Goal: Task Accomplishment & Management: Manage account settings

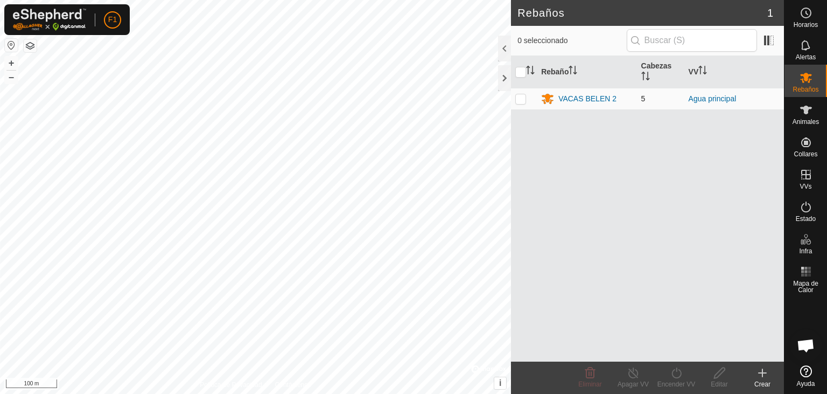
click at [582, 90] on td "VACAS BELEN 2" at bounding box center [587, 99] width 100 height 22
click at [583, 96] on div "VACAS BELEN 2" at bounding box center [587, 98] width 58 height 11
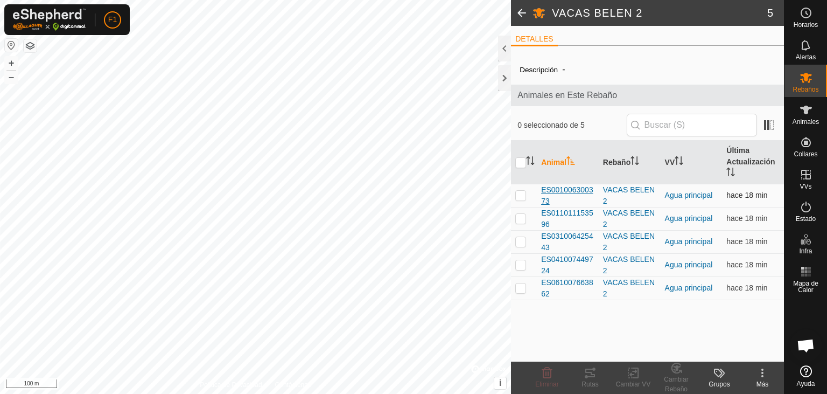
click at [575, 197] on span "ES001006300373" at bounding box center [567, 195] width 53 height 23
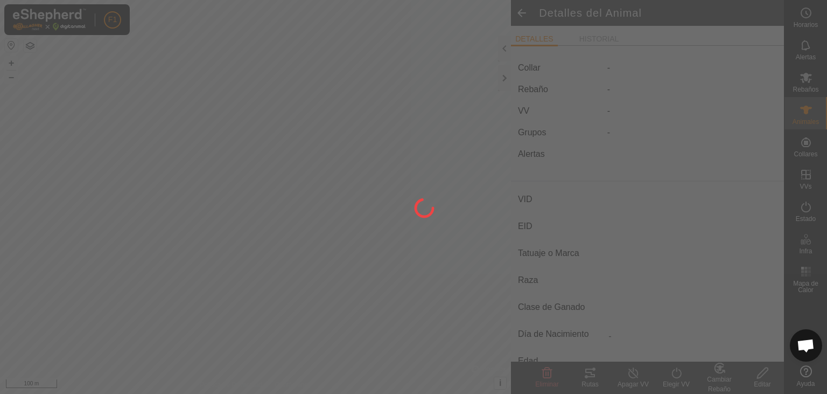
type input "ES001006300373"
type input "-"
type input "Cruzada"
type input "-"
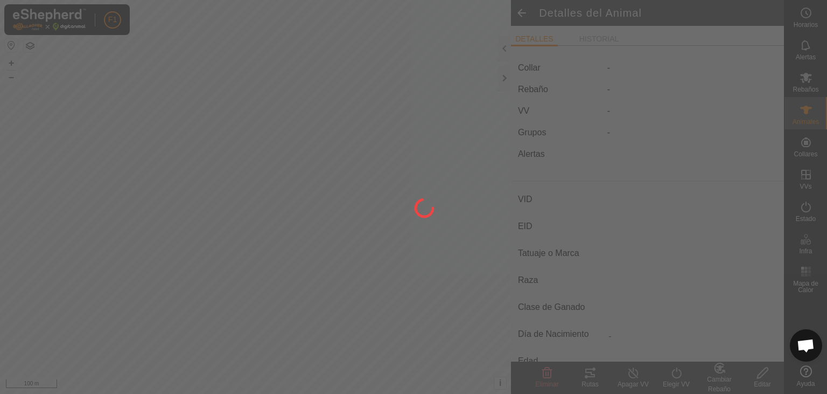
type input "02/2010"
type input "15 years 10 months"
type input "Preñada"
type input "500 kg"
type input "-"
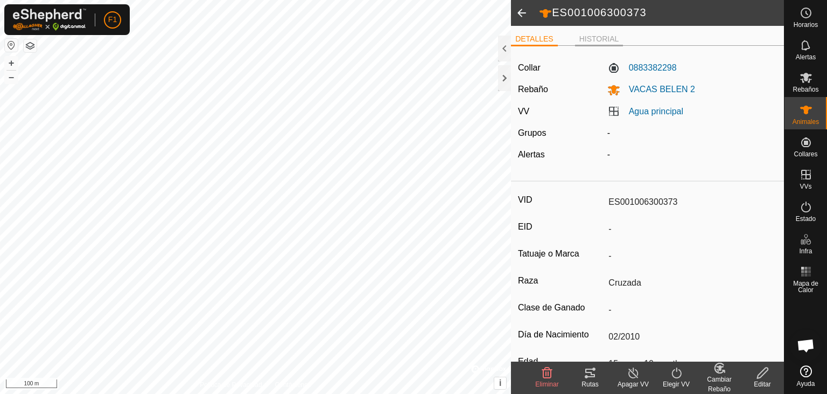
click at [596, 36] on li "HISTORIAL" at bounding box center [599, 39] width 48 height 13
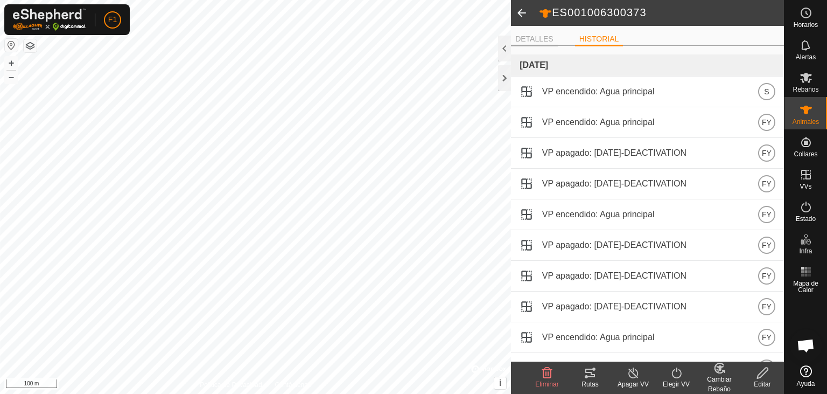
click at [540, 41] on li "DETALLES" at bounding box center [534, 39] width 47 height 13
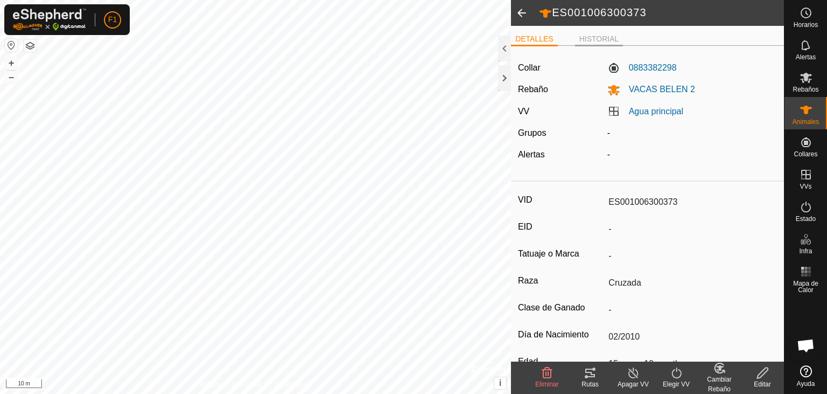
click at [619, 37] on li "HISTORIAL" at bounding box center [599, 39] width 48 height 13
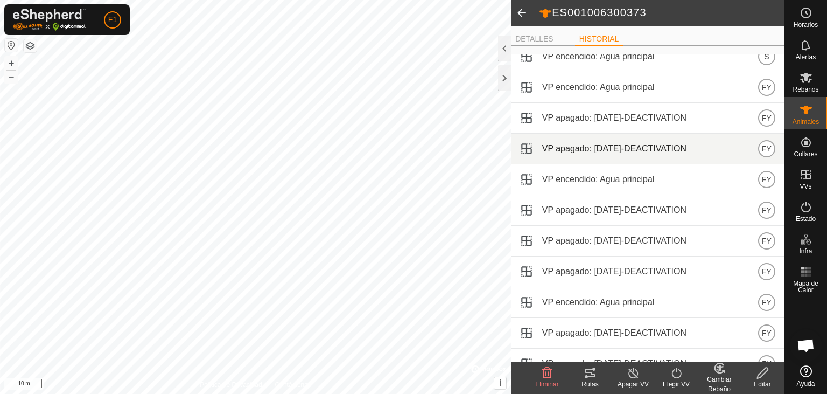
scroll to position [57, 0]
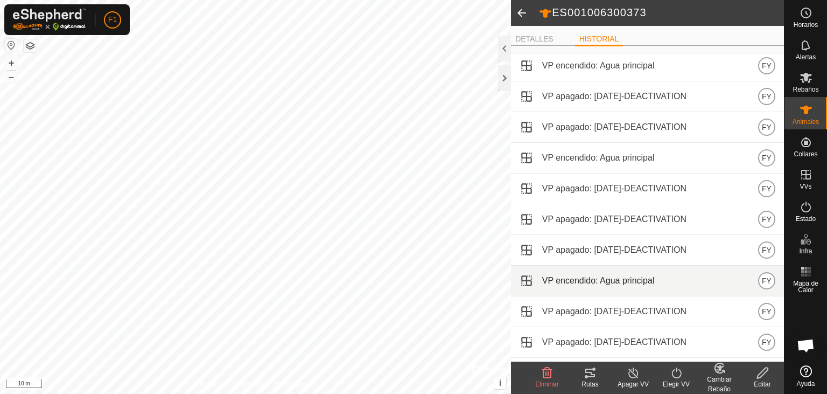
click at [634, 285] on div "VP encendido: Agua principal FY" at bounding box center [648, 280] width 256 height 17
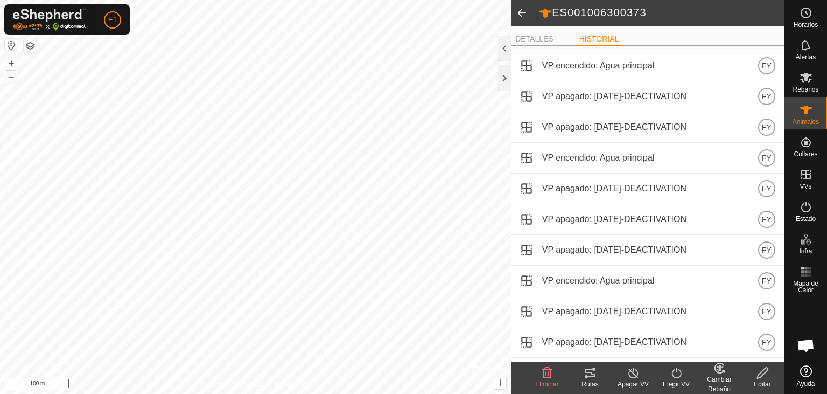
click at [544, 42] on li "DETALLES" at bounding box center [534, 39] width 47 height 13
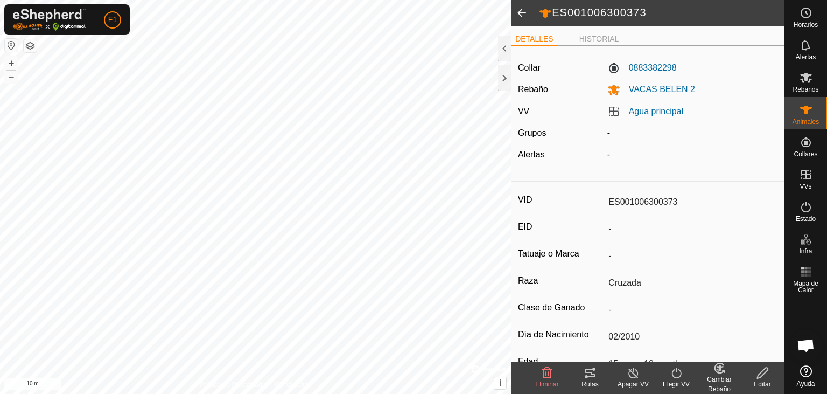
click at [524, 12] on span at bounding box center [522, 13] width 22 height 26
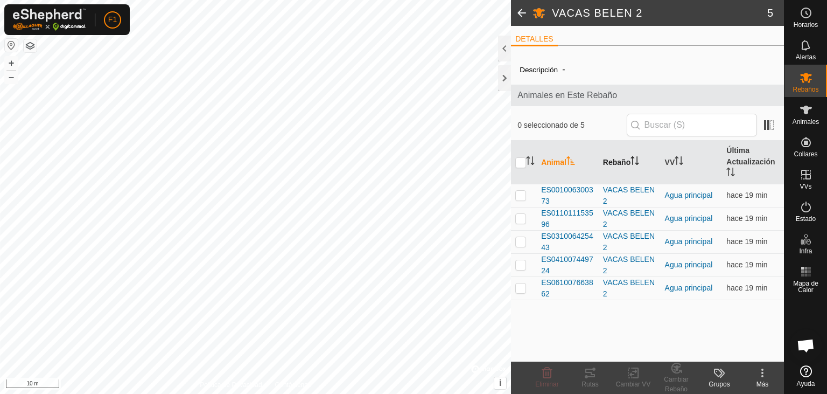
click at [624, 159] on th "Rebaño" at bounding box center [630, 163] width 62 height 44
click at [549, 160] on th "Animal" at bounding box center [568, 163] width 62 height 44
click at [562, 72] on span "-" at bounding box center [563, 69] width 11 height 18
